Goal: Navigation & Orientation: Find specific page/section

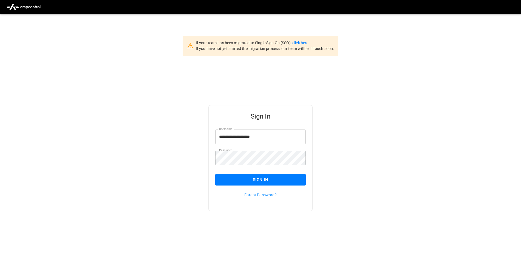
scroll to position [14, 0]
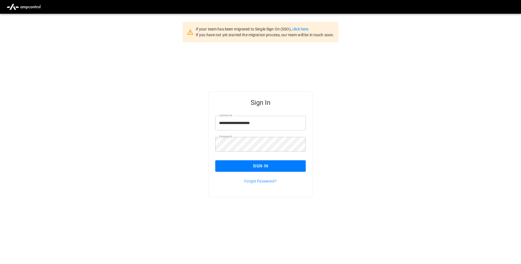
click at [278, 168] on button "Sign In" at bounding box center [260, 166] width 91 height 12
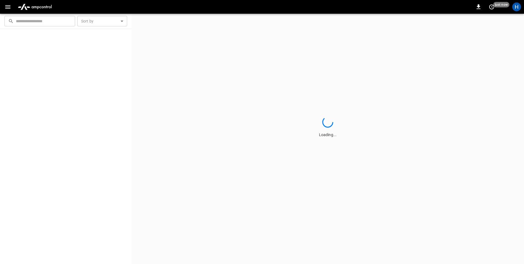
click at [5, 8] on icon "button" at bounding box center [7, 7] width 5 height 4
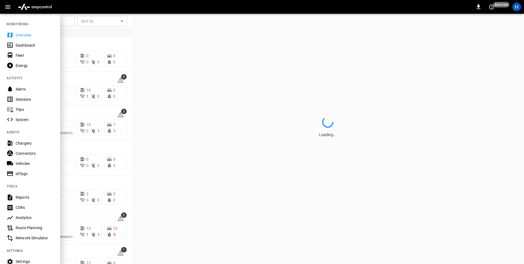
click at [18, 47] on div "Dashboard" at bounding box center [35, 45] width 38 height 5
